Goal: Task Accomplishment & Management: Manage account settings

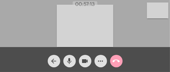
click at [120, 61] on mat-icon "call_end" at bounding box center [117, 62] width 8 height 8
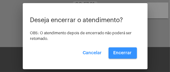
click at [125, 52] on span "Encerrar" at bounding box center [123, 53] width 18 height 4
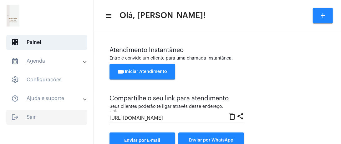
click at [81, 72] on span "logout Sair" at bounding box center [46, 117] width 81 height 15
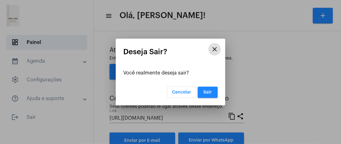
click at [170, 72] on button "Sair" at bounding box center [208, 92] width 20 height 11
